Goal: Find specific page/section: Find specific page/section

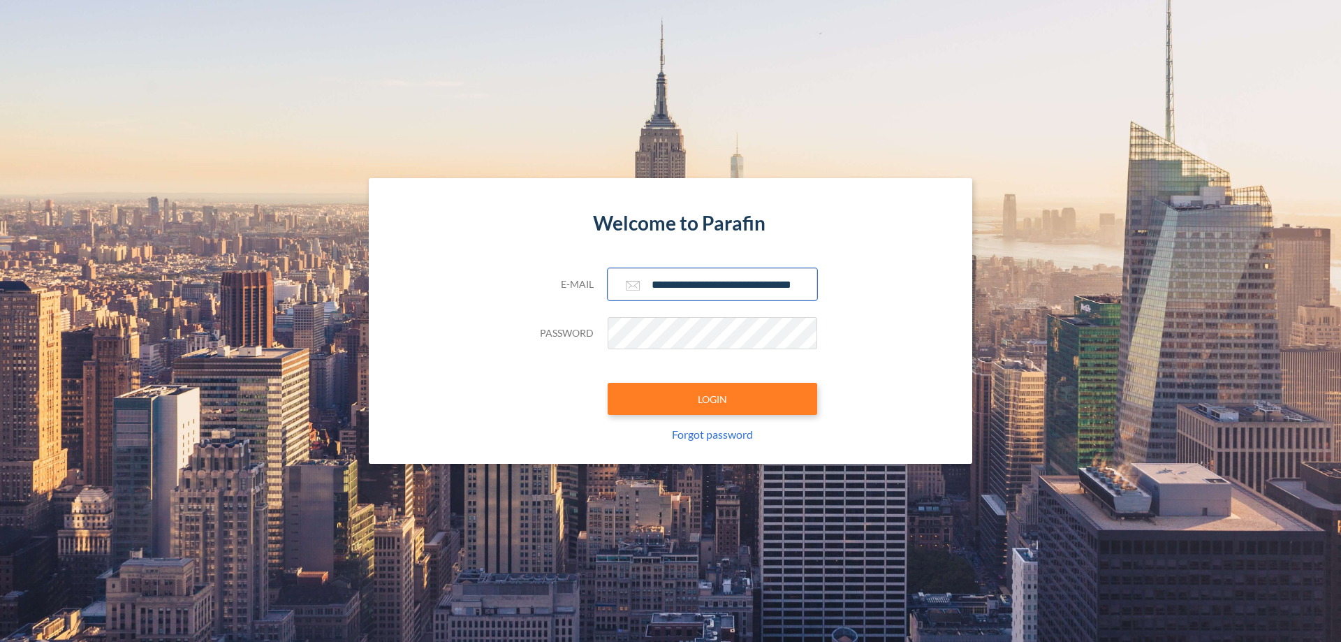
type input "**********"
click at [712, 399] on button "LOGIN" at bounding box center [713, 399] width 210 height 32
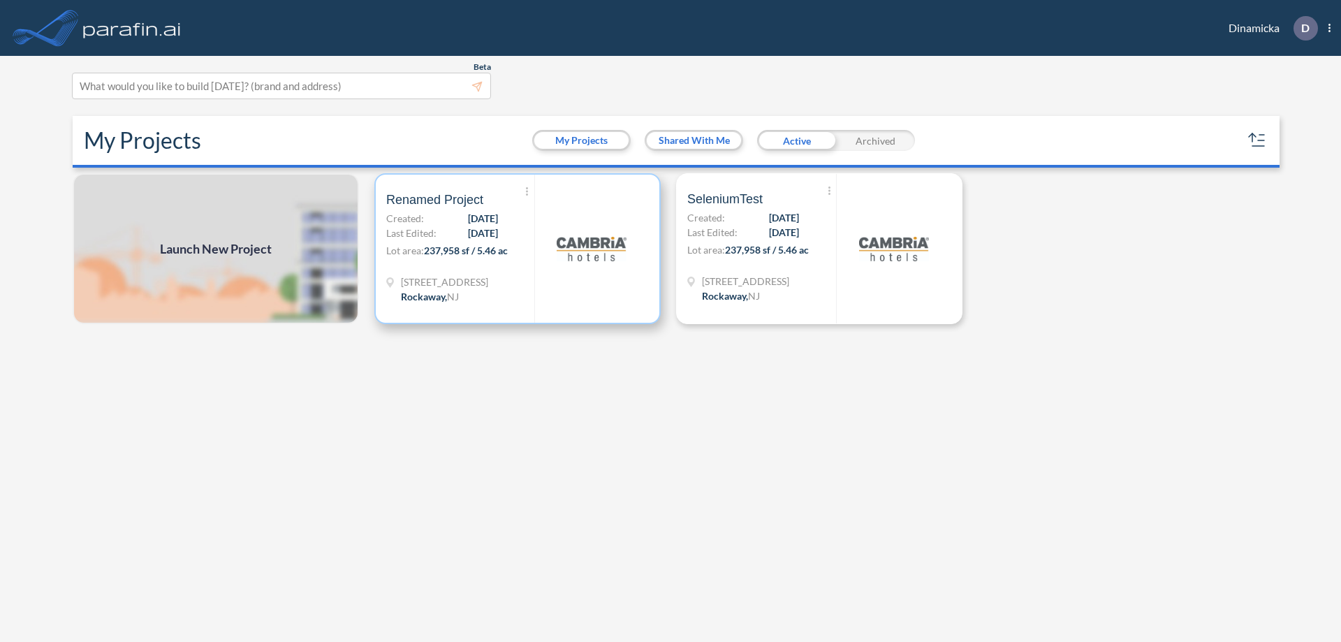
scroll to position [3, 0]
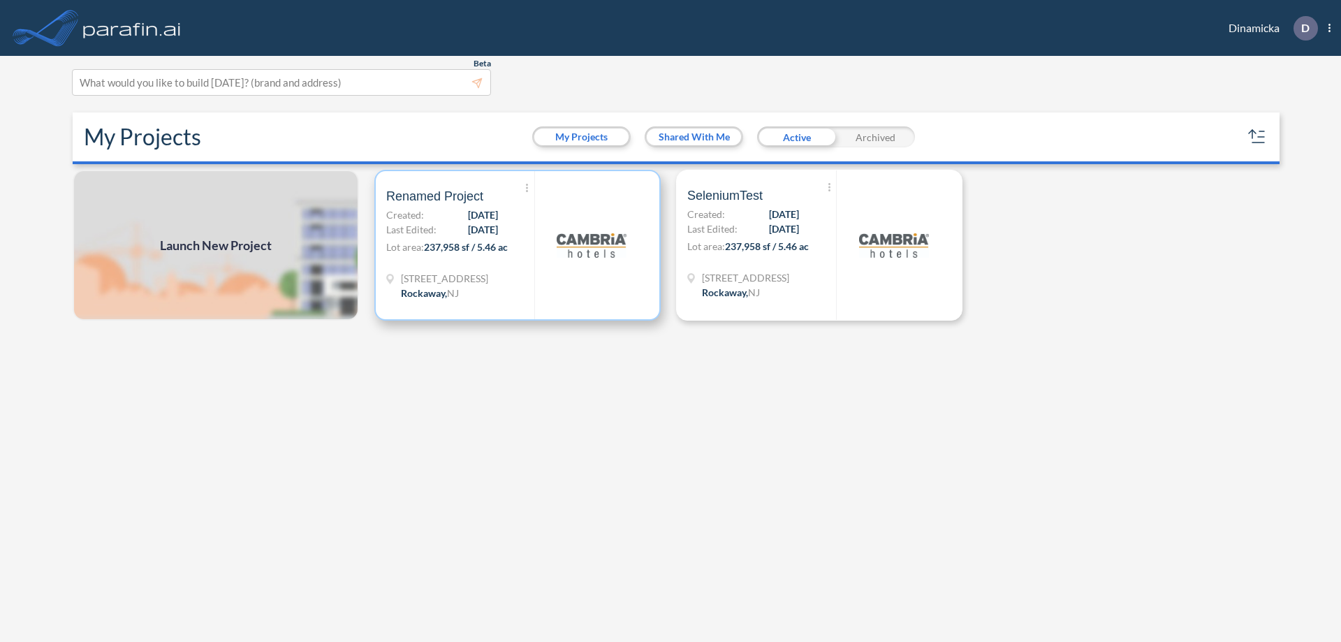
click at [518, 245] on p "Lot area: 237,958 sf / 5.46 ac" at bounding box center [460, 250] width 148 height 20
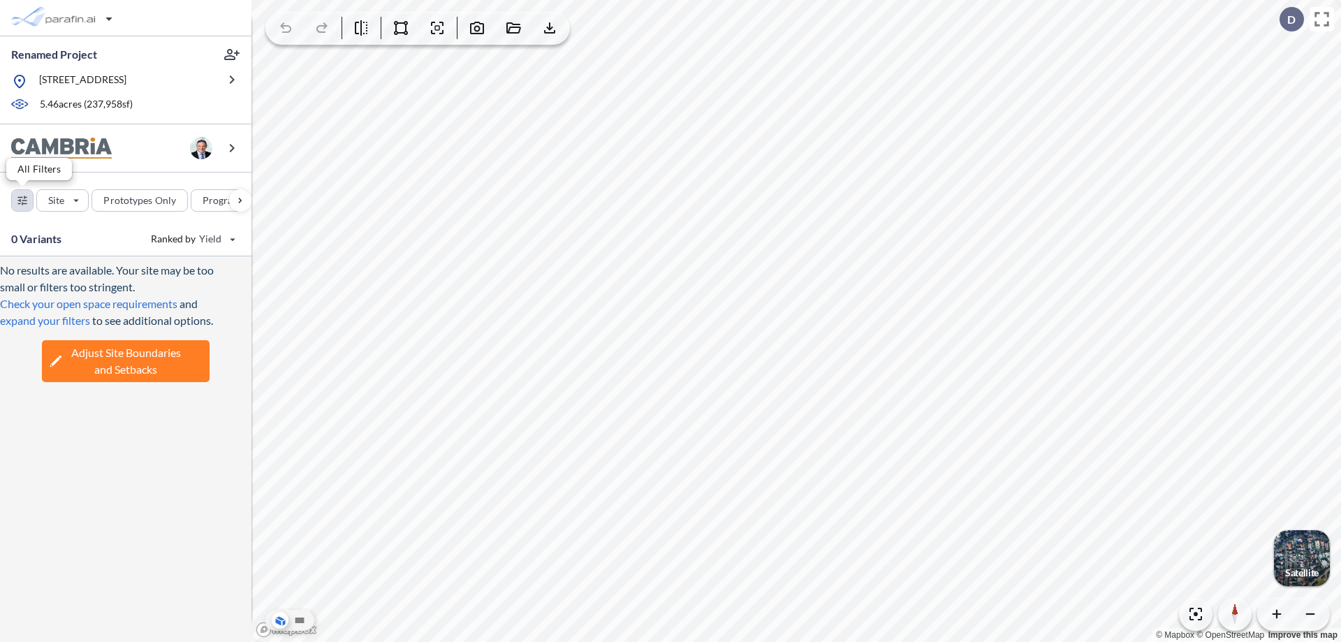
click at [22, 200] on div "button" at bounding box center [22, 200] width 21 height 21
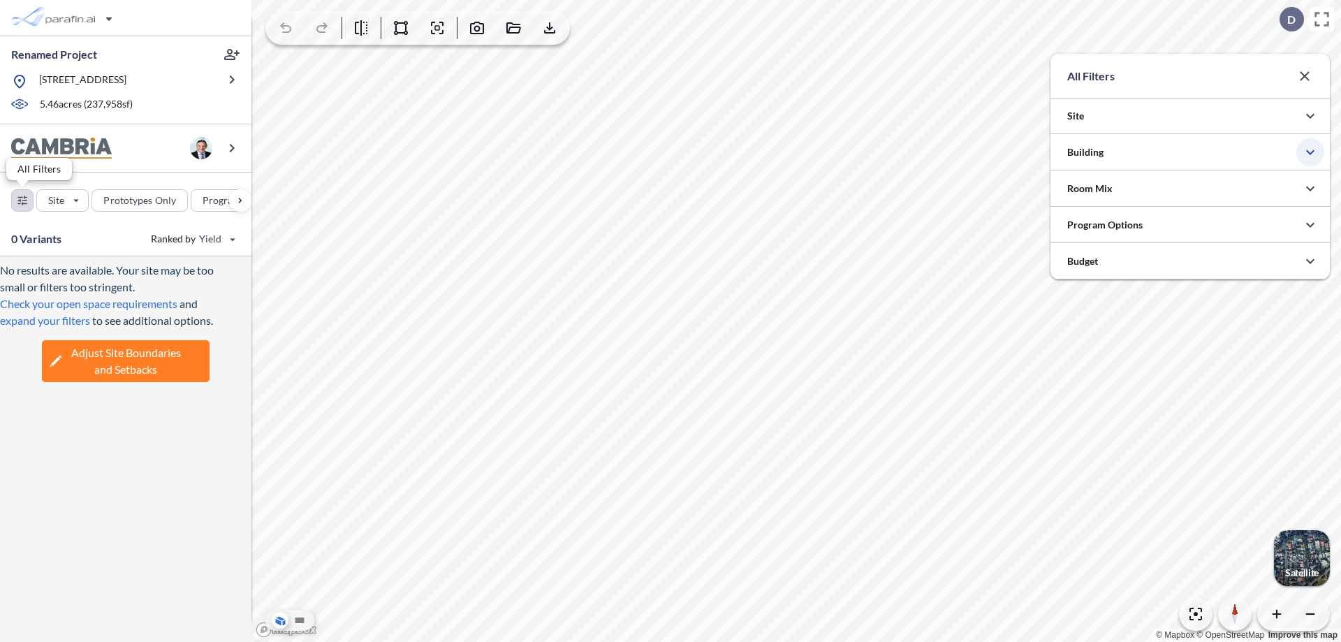
scroll to position [698435, 698155]
click at [1310, 152] on icon "button" at bounding box center [1310, 152] width 17 height 17
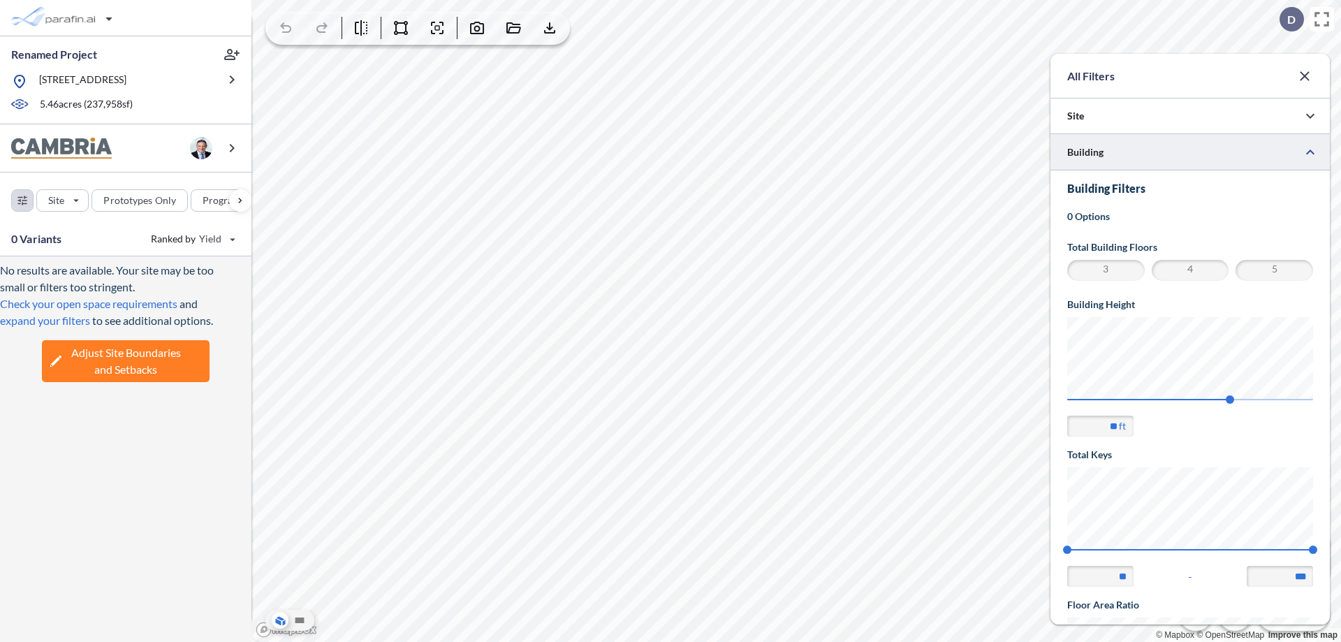
scroll to position [243, 0]
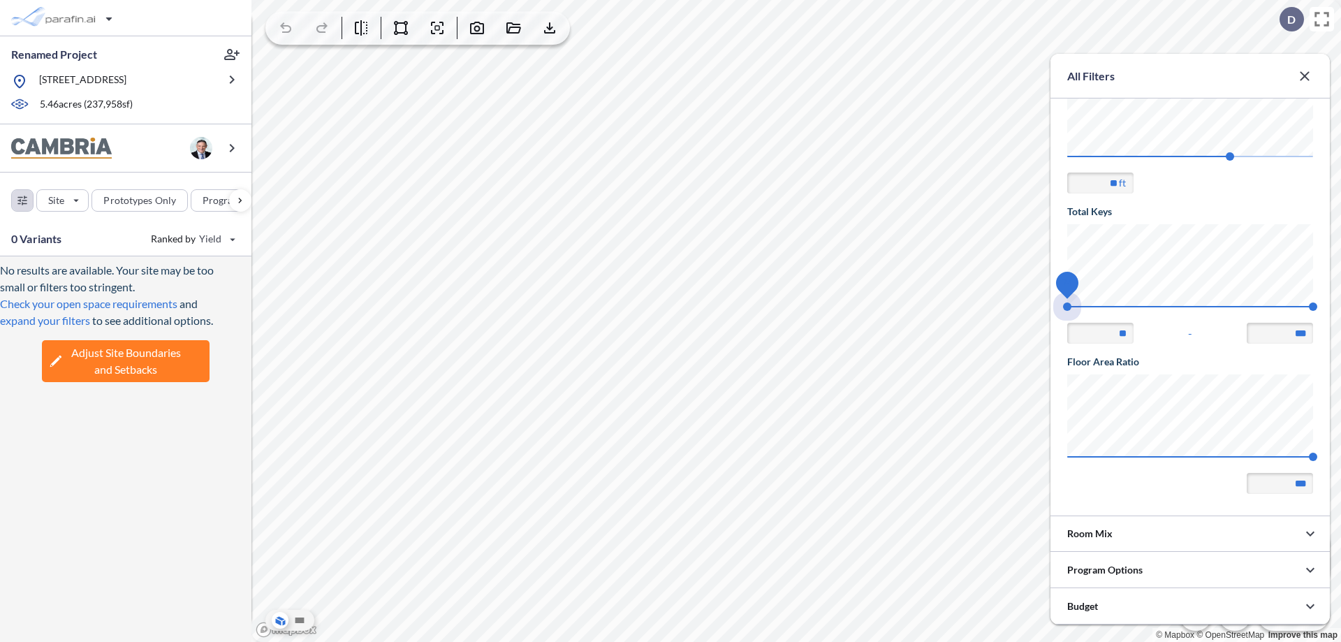
drag, startPoint x: 1067, startPoint y: 307, endPoint x: 1313, endPoint y: 307, distance: 245.8
click at [1313, 307] on span "74 140" at bounding box center [1190, 311] width 246 height 10
type input "***"
